Goal: Transaction & Acquisition: Subscribe to service/newsletter

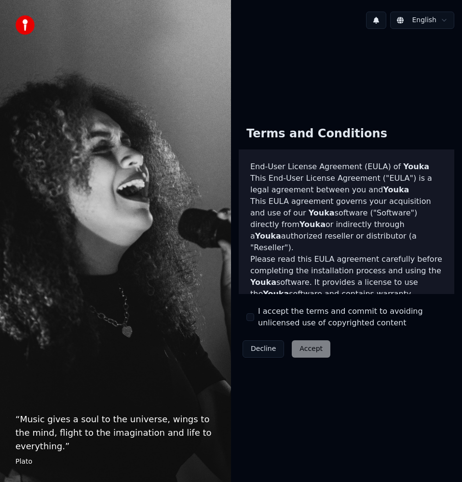
click at [310, 348] on div "Decline Accept" at bounding box center [287, 349] width 96 height 25
click at [249, 318] on button "I accept the terms and commit to avoiding unlicensed use of copyrighted content" at bounding box center [251, 318] width 8 height 8
click at [307, 345] on button "Accept" at bounding box center [311, 349] width 39 height 17
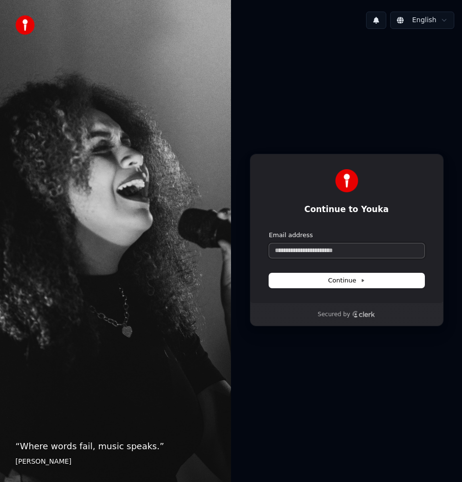
click at [336, 250] on input "Email address" at bounding box center [346, 251] width 155 height 14
click at [350, 281] on span "Continue" at bounding box center [346, 280] width 37 height 9
type input "**********"
